Goal: Task Accomplishment & Management: Use online tool/utility

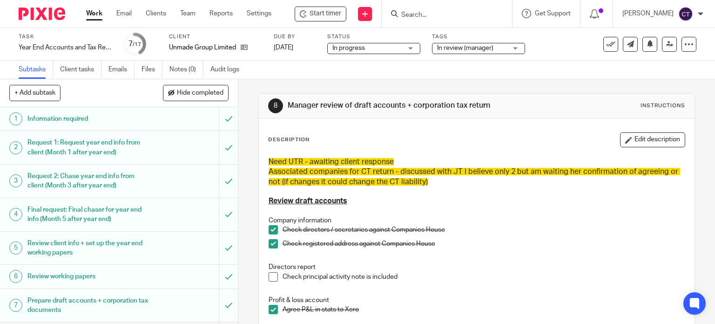
scroll to position [419, 0]
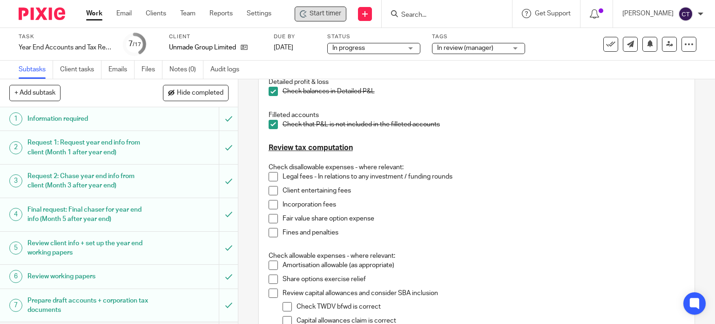
click at [322, 10] on span "Start timer" at bounding box center [326, 14] width 32 height 10
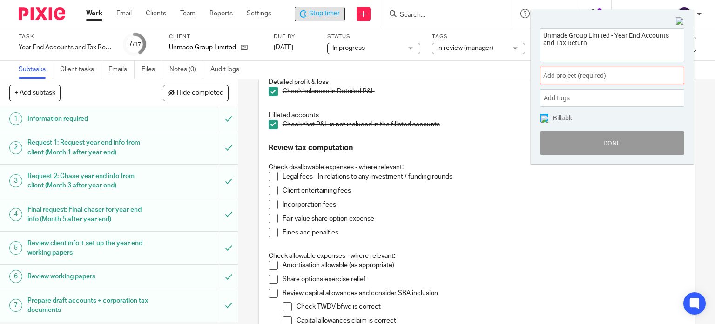
click at [568, 81] on div "Add project (required) :" at bounding box center [612, 76] width 144 height 18
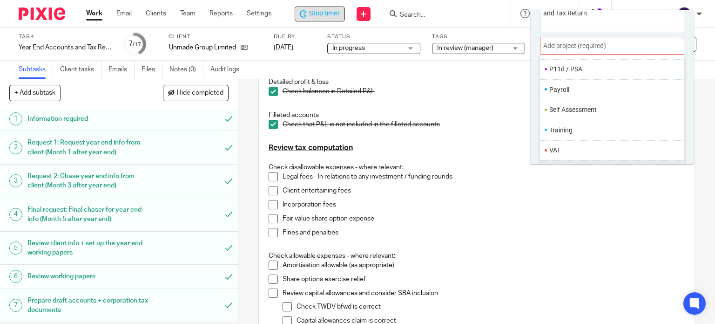
scroll to position [46, 0]
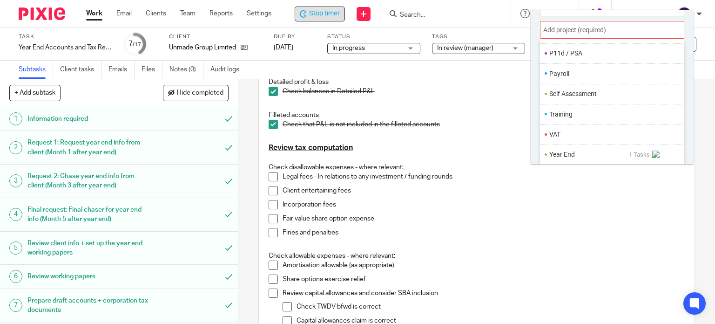
click at [567, 152] on li "Year End" at bounding box center [589, 154] width 80 height 10
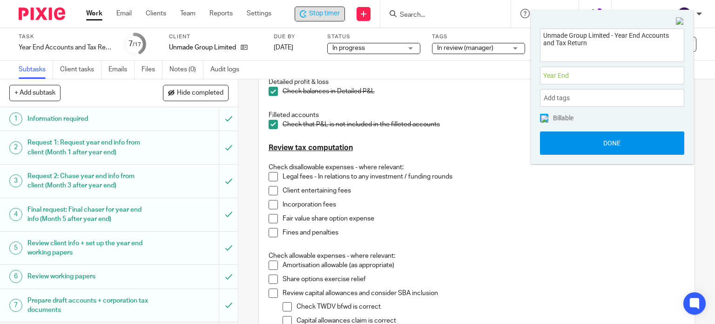
click at [563, 145] on button "Done" at bounding box center [612, 142] width 144 height 23
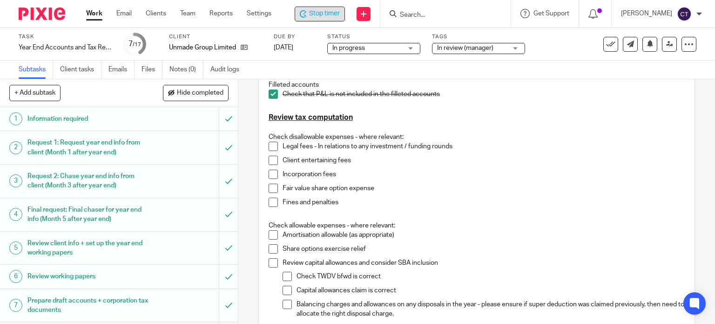
scroll to position [466, 0]
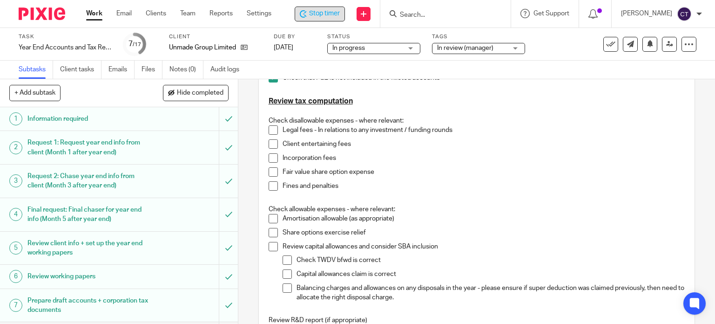
click at [271, 129] on span at bounding box center [273, 129] width 9 height 9
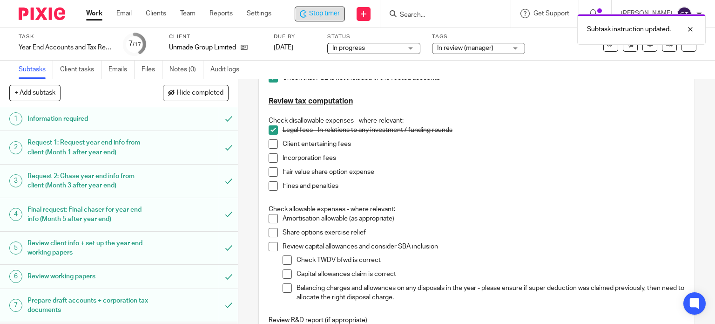
drag, startPoint x: 272, startPoint y: 140, endPoint x: 268, endPoint y: 149, distance: 10.2
click at [272, 141] on span at bounding box center [273, 143] width 9 height 9
click at [269, 156] on span at bounding box center [273, 157] width 9 height 9
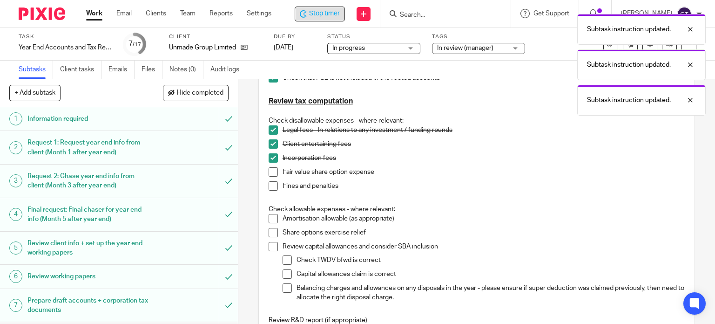
click at [264, 170] on div "Need UTR - awaiting client response Associated companies for CT return - discus…" at bounding box center [477, 116] width 426 height 858
drag, startPoint x: 270, startPoint y: 173, endPoint x: 270, endPoint y: 180, distance: 7.5
click at [271, 173] on span at bounding box center [273, 171] width 9 height 9
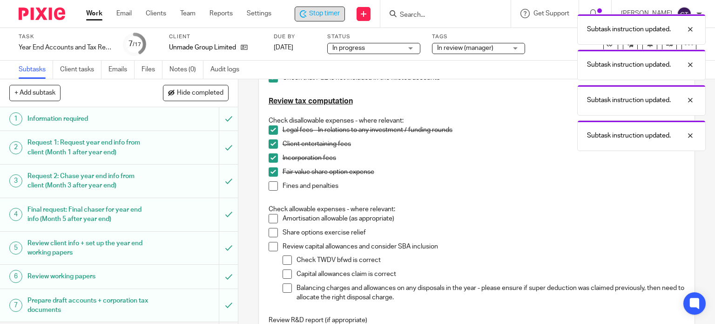
click at [269, 183] on span at bounding box center [273, 185] width 9 height 9
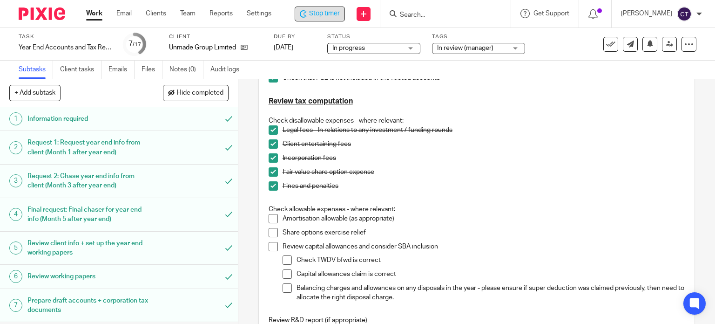
click at [269, 217] on span at bounding box center [273, 218] width 9 height 9
click at [273, 233] on span at bounding box center [273, 232] width 9 height 9
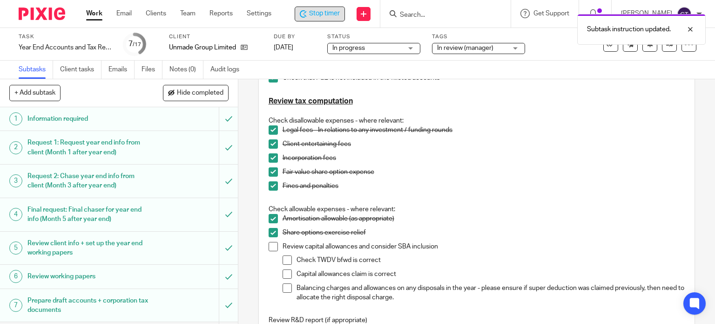
click at [276, 246] on li "Review capital allowances and consider SBA inclusion Check TWDV bfwd is correct…" at bounding box center [477, 274] width 417 height 64
click at [272, 246] on span at bounding box center [273, 246] width 9 height 9
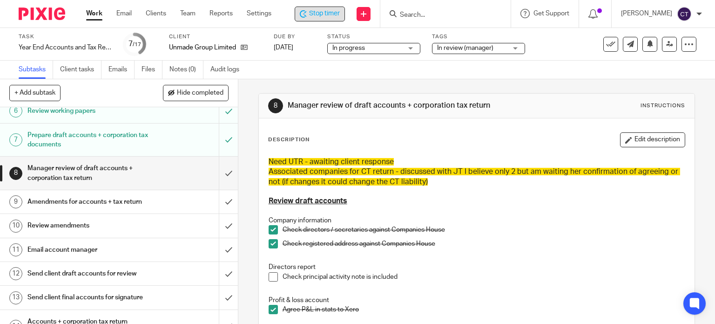
scroll to position [93, 0]
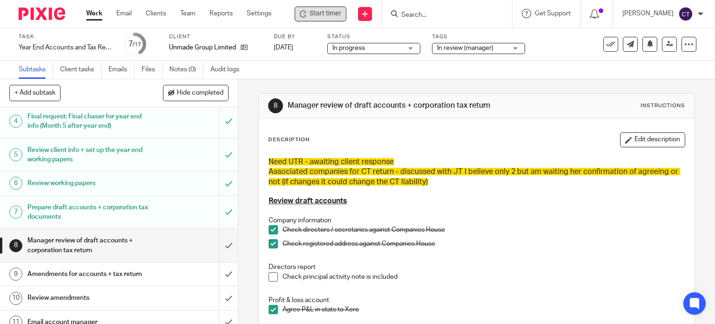
click at [426, 16] on input "Search" at bounding box center [442, 15] width 84 height 8
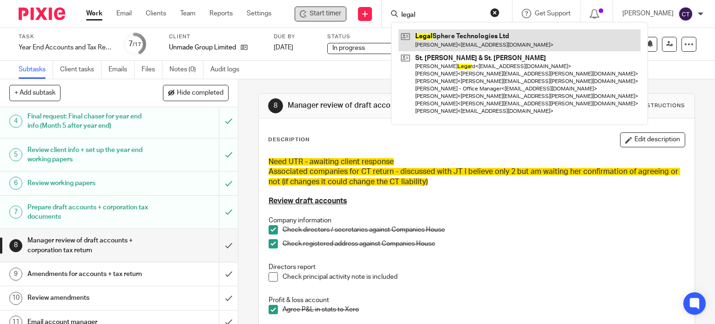
type input "legal"
click at [447, 36] on link at bounding box center [520, 39] width 242 height 21
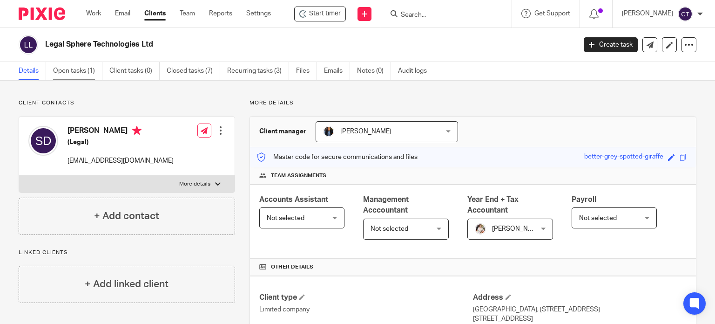
click at [72, 70] on link "Open tasks (1)" at bounding box center [77, 71] width 49 height 18
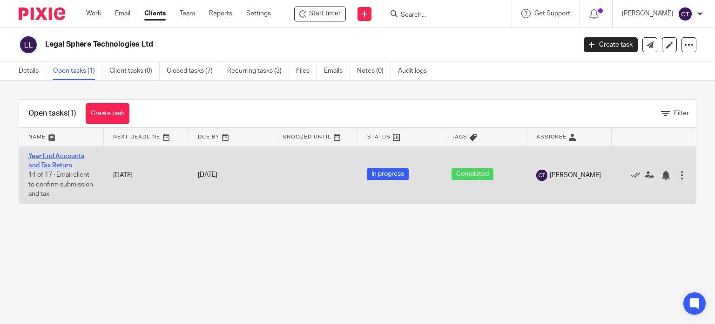
click at [42, 155] on link "Year End Accounts and Tax Return" at bounding box center [56, 161] width 56 height 16
